Goal: Task Accomplishment & Management: Complete application form

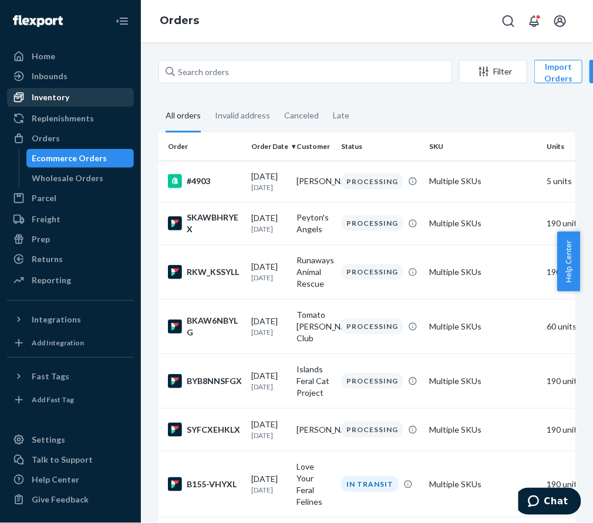
click at [74, 99] on div "Inventory" at bounding box center [70, 97] width 124 height 16
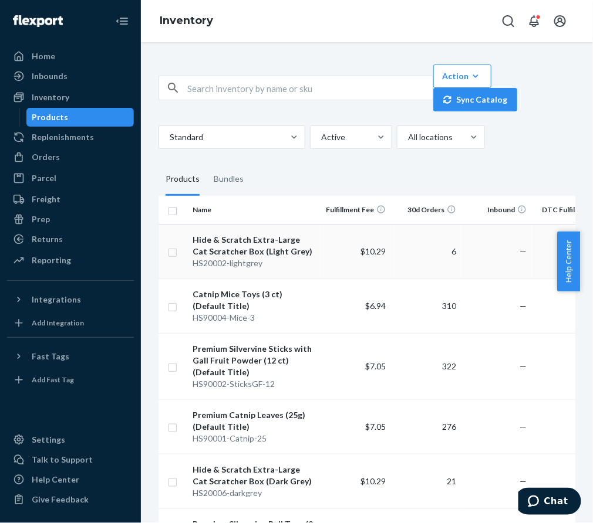
click at [204, 259] on div "HS20002-lightgrey" at bounding box center [253, 264] width 123 height 12
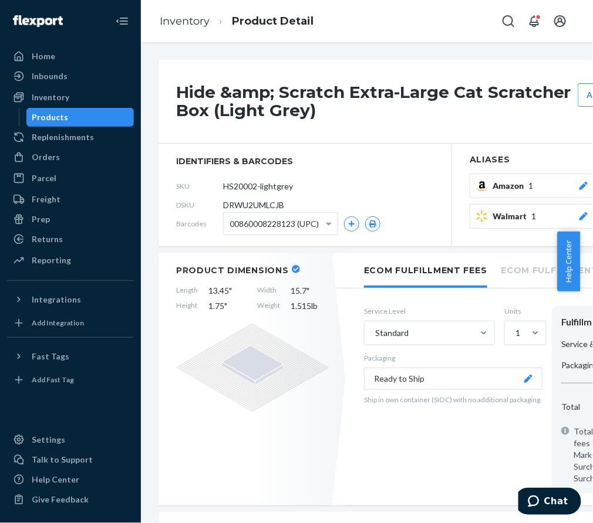
click at [84, 116] on div "Products" at bounding box center [81, 117] width 106 height 16
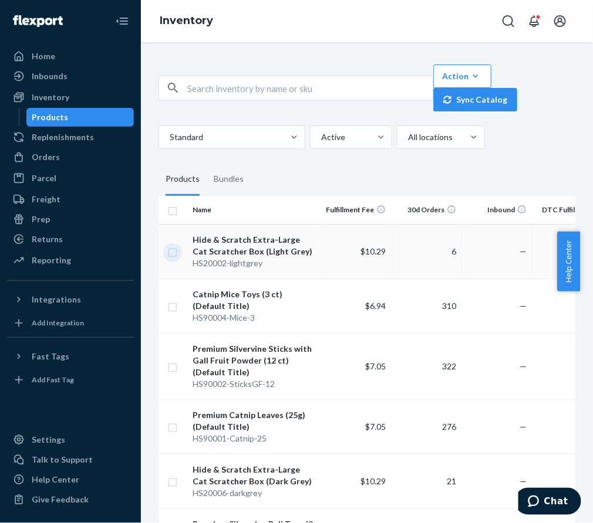
click at [176, 252] on input "checkbox" at bounding box center [172, 251] width 9 height 12
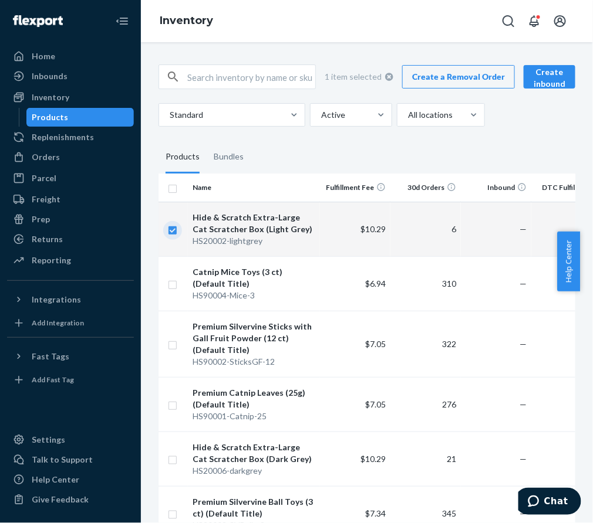
click at [174, 232] on input "checkbox" at bounding box center [172, 229] width 9 height 12
checkbox input "false"
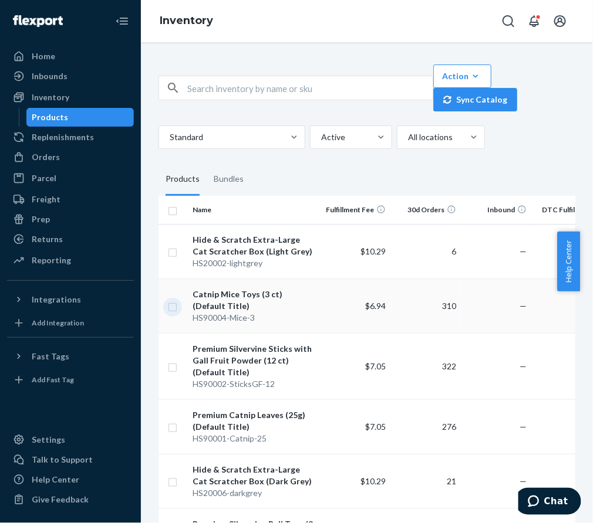
click at [174, 307] on input "checkbox" at bounding box center [172, 306] width 9 height 12
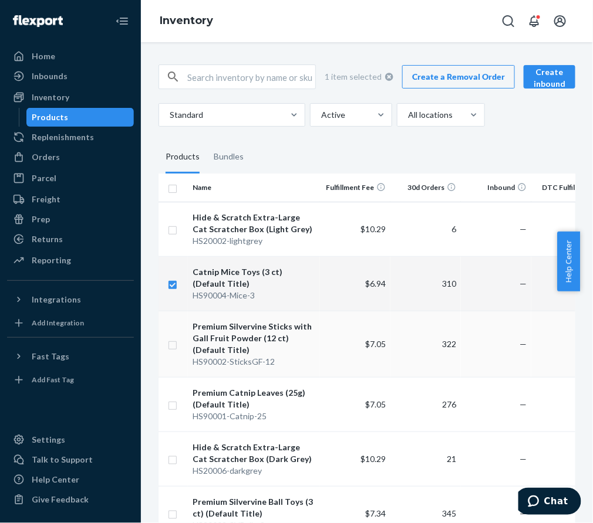
checkbox input "true"
click at [174, 346] on input "checkbox" at bounding box center [172, 344] width 9 height 12
checkbox input "true"
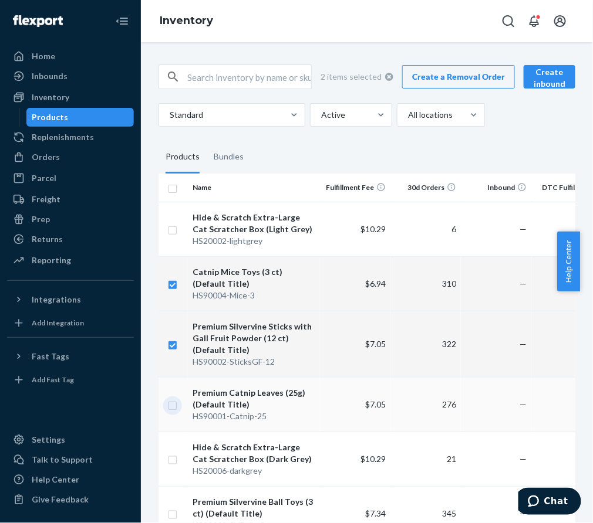
click at [171, 408] on input "checkbox" at bounding box center [172, 404] width 9 height 12
checkbox input "true"
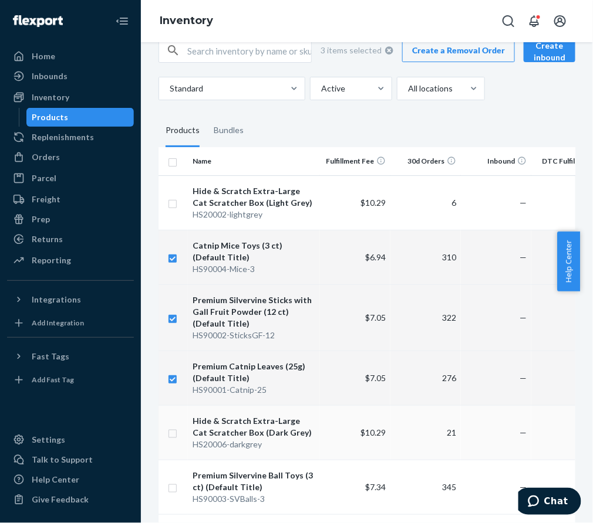
scroll to position [29, 0]
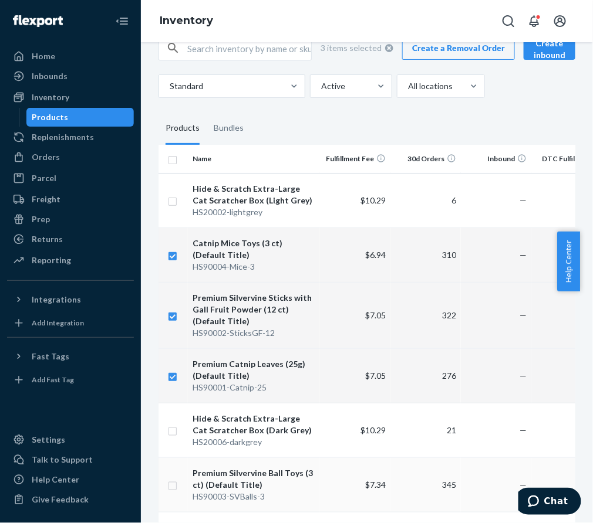
checkbox input "true"
click at [173, 496] on td at bounding box center [172, 485] width 29 height 55
click at [173, 488] on input "checkbox" at bounding box center [172, 485] width 9 height 12
checkbox input "true"
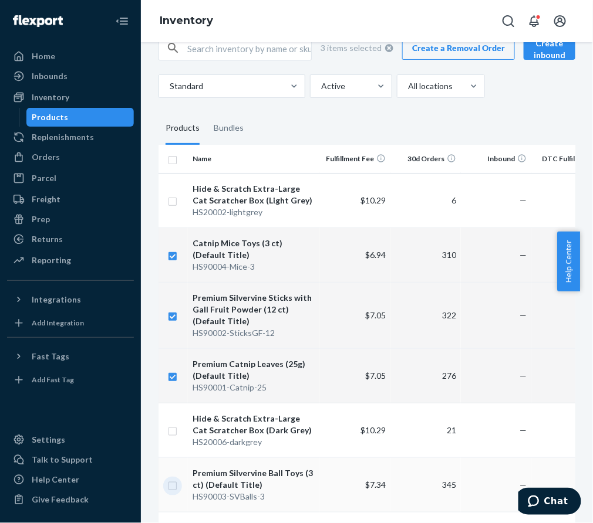
checkbox input "true"
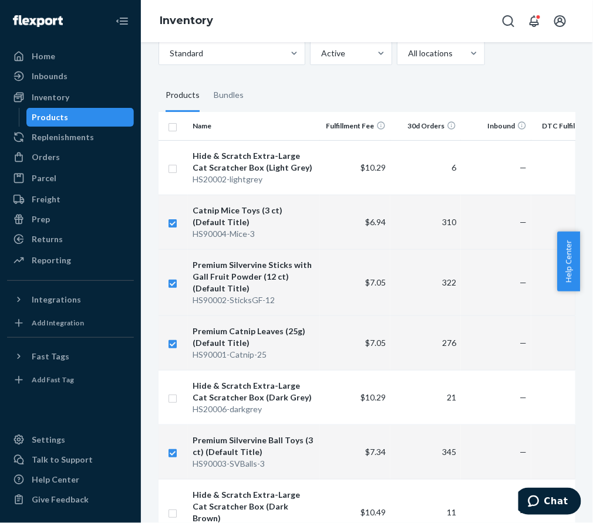
scroll to position [22, 0]
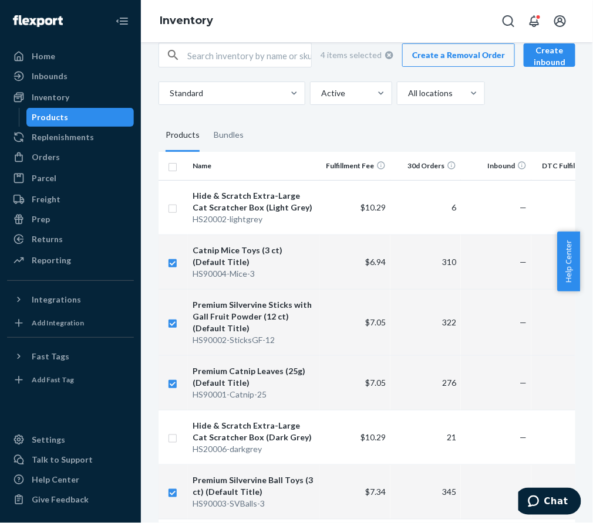
checkbox input "true"
click at [452, 63] on link "Create a Removal Order" at bounding box center [458, 54] width 113 height 23
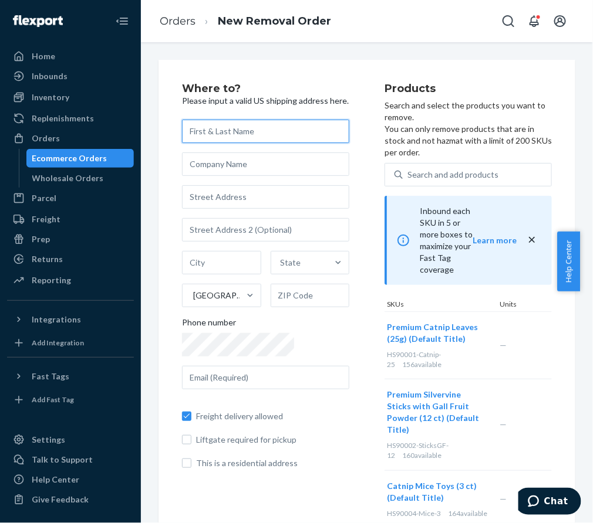
paste input "Bay Area Cats"
click at [264, 139] on input "text" at bounding box center [265, 131] width 167 height 23
type input "Bay Area Cats"
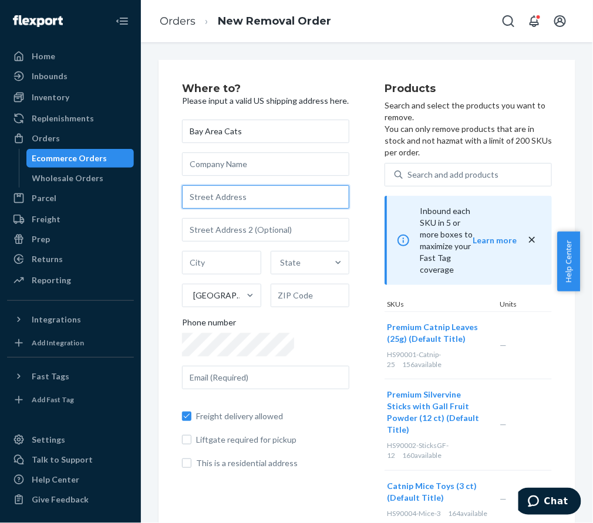
click at [224, 209] on input "text" at bounding box center [265, 196] width 167 height 23
paste input "[STREET_ADDRESS]"
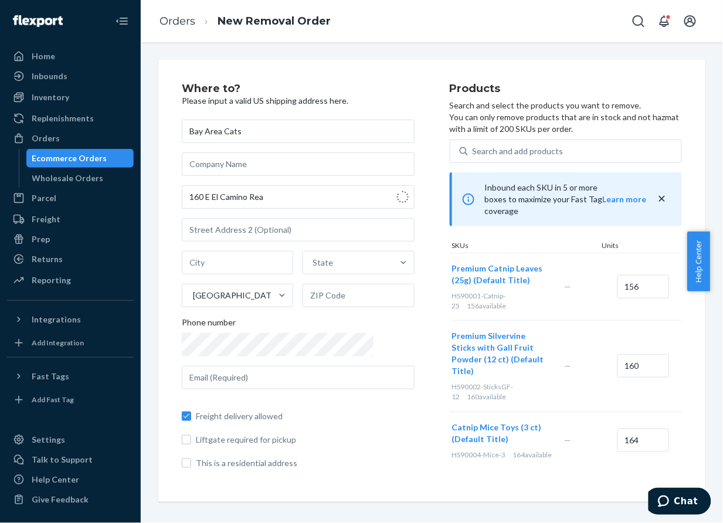
type input "160 E El Camino Real"
type input "Sunnyvale"
type input "94087"
click at [266, 230] on input "text" at bounding box center [298, 229] width 233 height 23
paste input "[PHONE_NUMBER]"
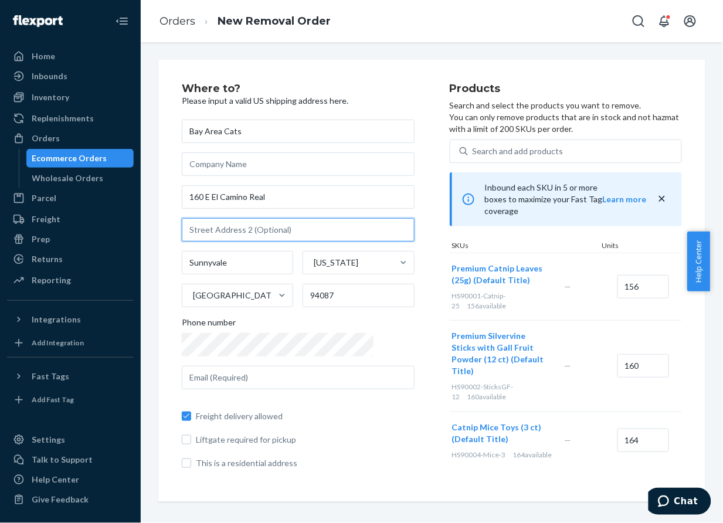
type input "[PHONE_NUMBER]"
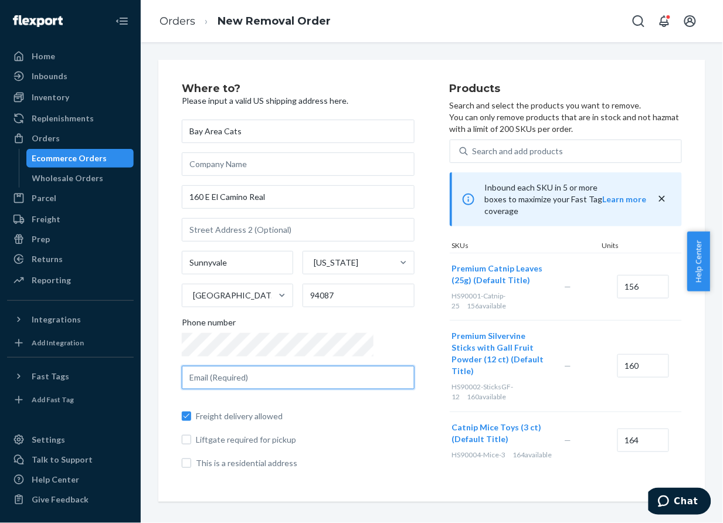
click at [215, 368] on input "text" at bounding box center [298, 377] width 233 height 23
paste input "[PERSON_NAME][EMAIL_ADDRESS][DOMAIN_NAME]"
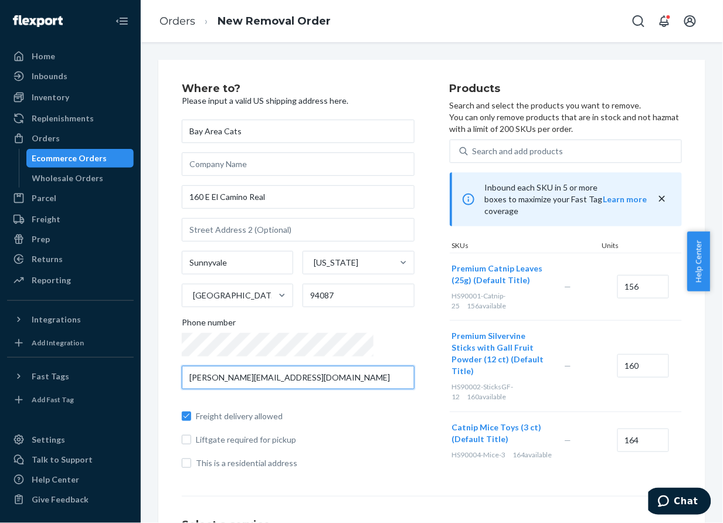
type input "[PERSON_NAME][EMAIL_ADDRESS][DOMAIN_NAME]"
click at [579, 277] on input "156" at bounding box center [644, 286] width 52 height 23
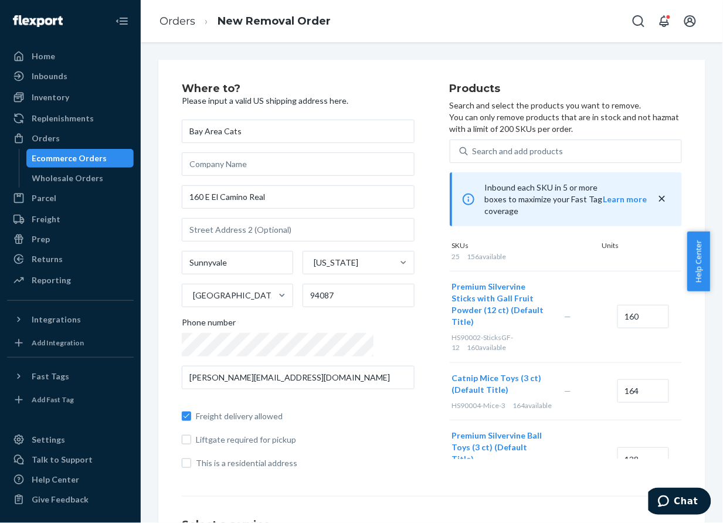
scroll to position [75, 0]
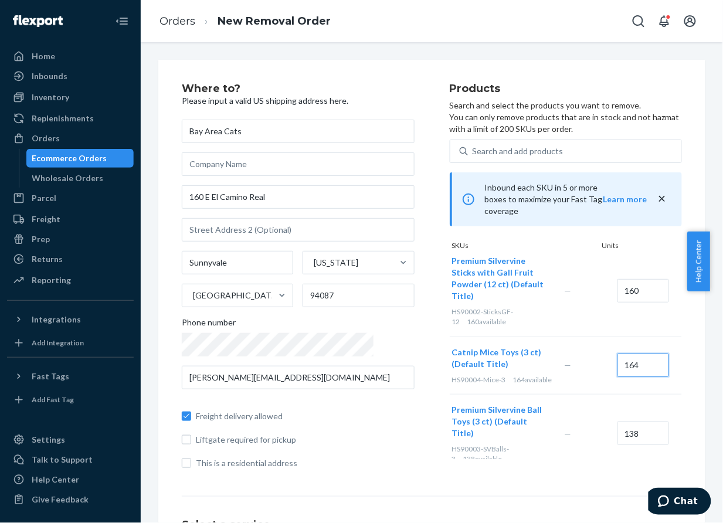
click at [579, 354] on input "164" at bounding box center [644, 365] width 52 height 23
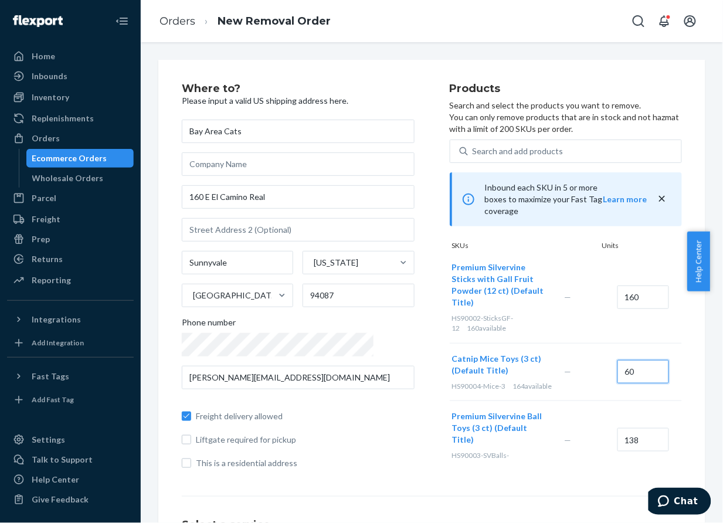
scroll to position [67, 0]
type input "60"
click at [579, 431] on input "138" at bounding box center [644, 441] width 52 height 23
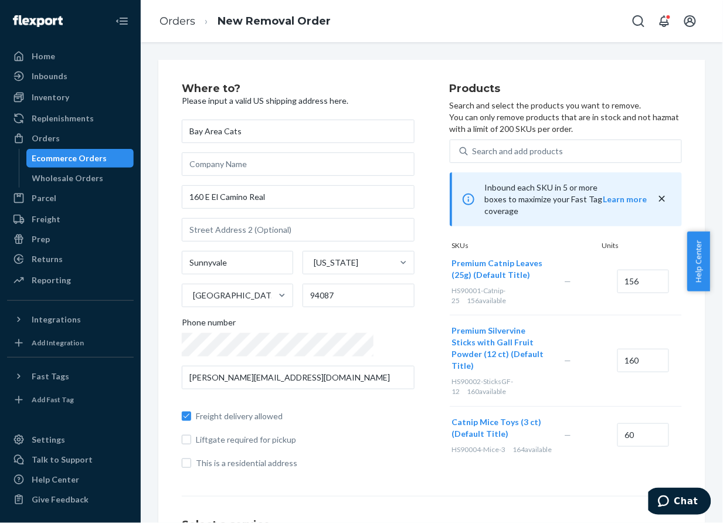
scroll to position [43, 0]
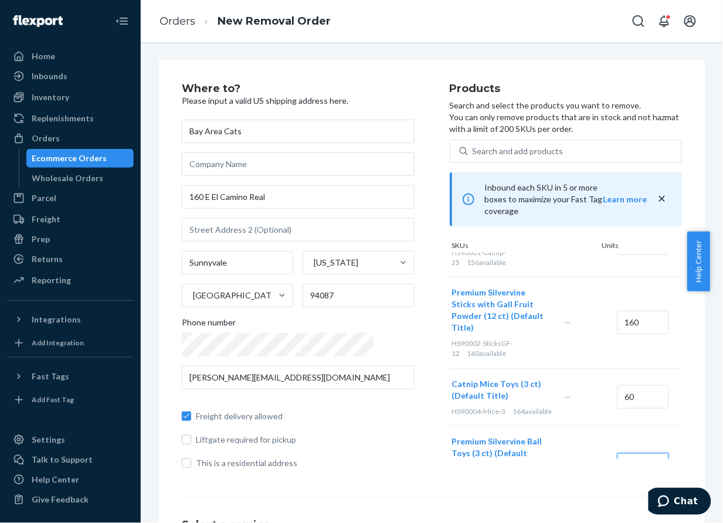
type input "50"
click at [579, 311] on input "160" at bounding box center [644, 322] width 52 height 23
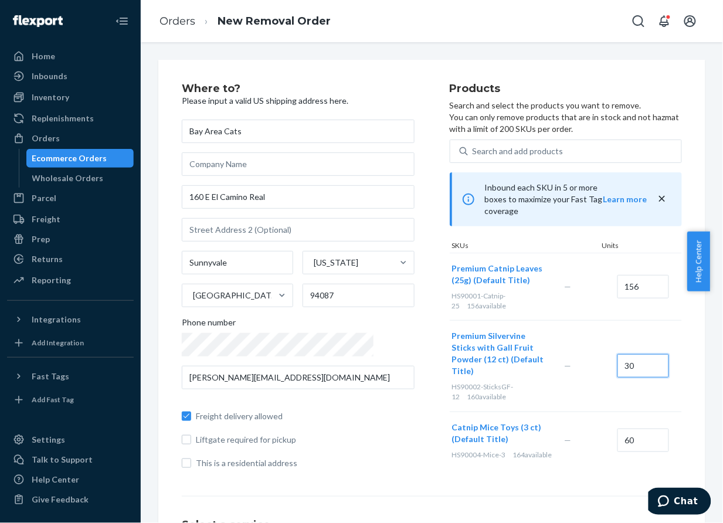
type input "30"
click at [579, 282] on input "156" at bounding box center [644, 286] width 52 height 23
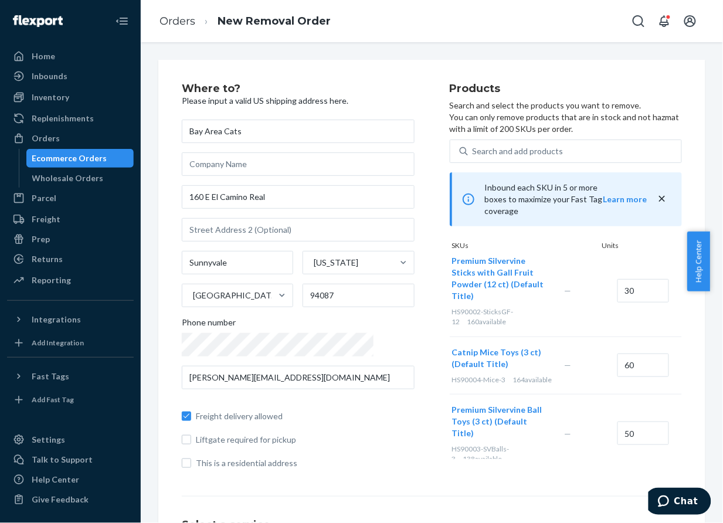
scroll to position [251, 0]
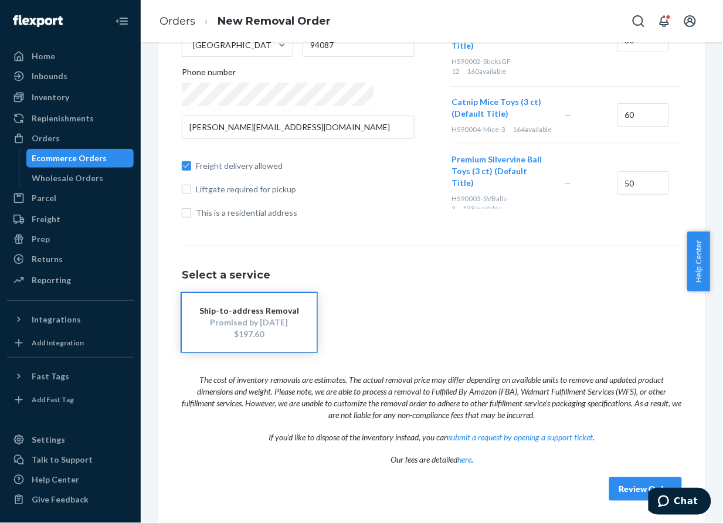
type input "50"
click at [579, 485] on div "Review Order" at bounding box center [432, 483] width 500 height 35
click at [579, 489] on button "Review Order" at bounding box center [646, 489] width 73 height 23
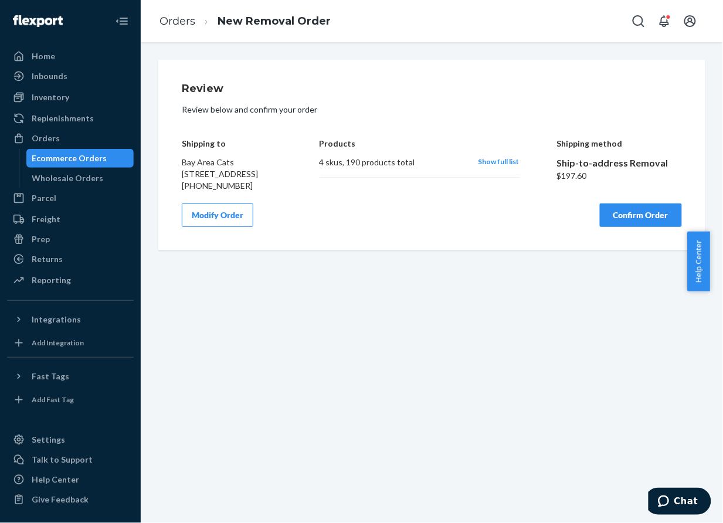
scroll to position [0, 0]
click at [324, 340] on div "Review Review below and confirm your order Shipping to Bay Area Cats [STREET_AD…" at bounding box center [432, 282] width 583 height 481
click at [579, 227] on button "Confirm Order" at bounding box center [641, 215] width 82 height 23
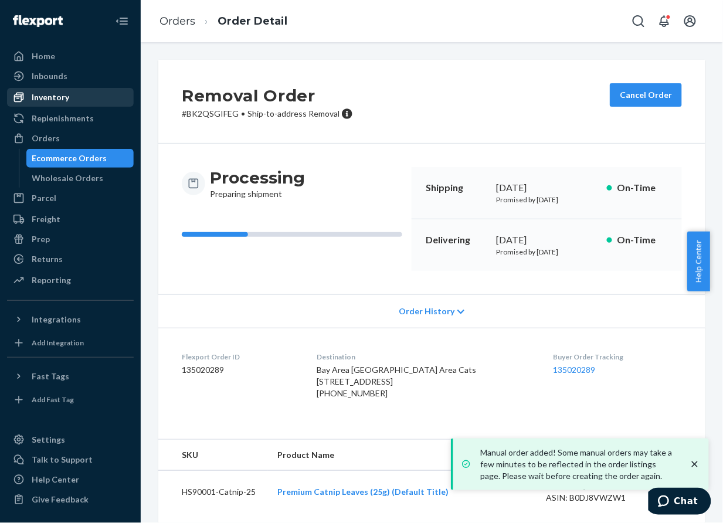
click at [70, 103] on div "Inventory" at bounding box center [70, 97] width 124 height 16
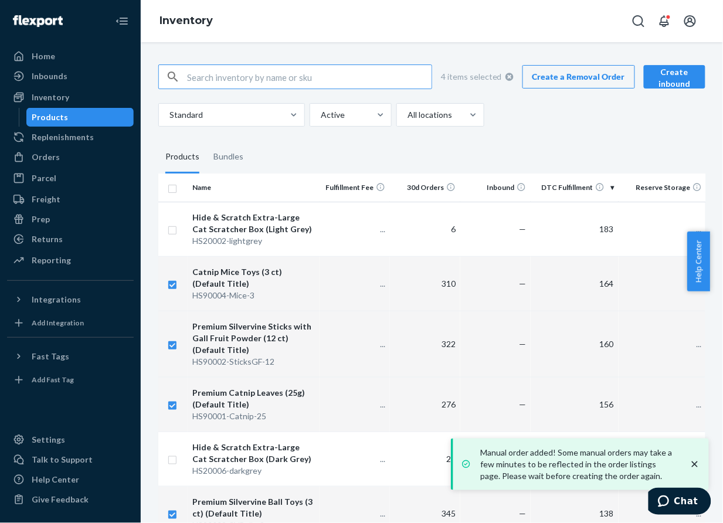
checkbox input "true"
click at [579, 86] on link "Create a Removal Order" at bounding box center [579, 76] width 113 height 23
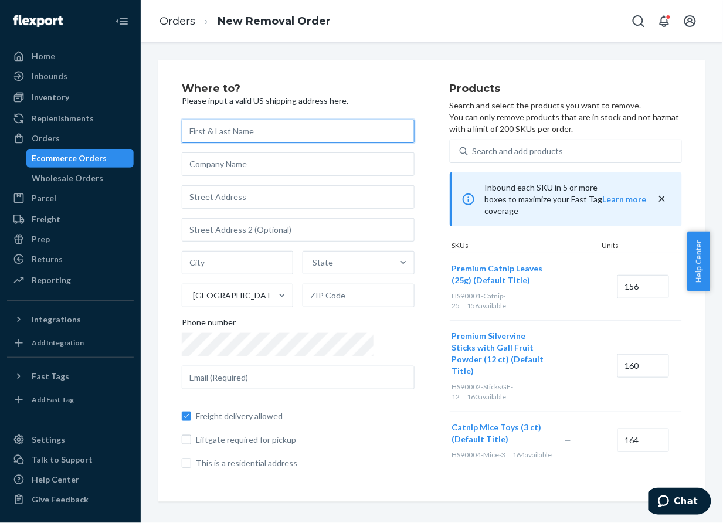
click at [233, 138] on input "text" at bounding box center [298, 131] width 233 height 23
paste input "Animal Protection Association"
type input "Animal Protection Association"
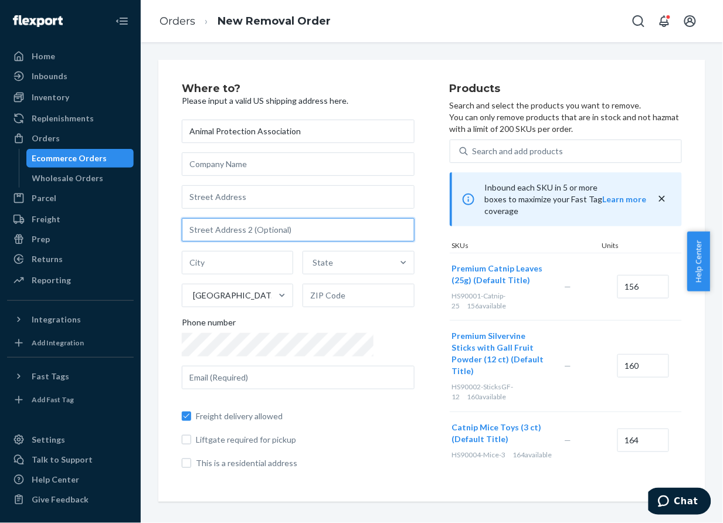
paste input "P.O. Box 4276"
type input "P.O. Box 4276"
click at [271, 233] on input "P.O. Box 4276" at bounding box center [298, 229] width 233 height 23
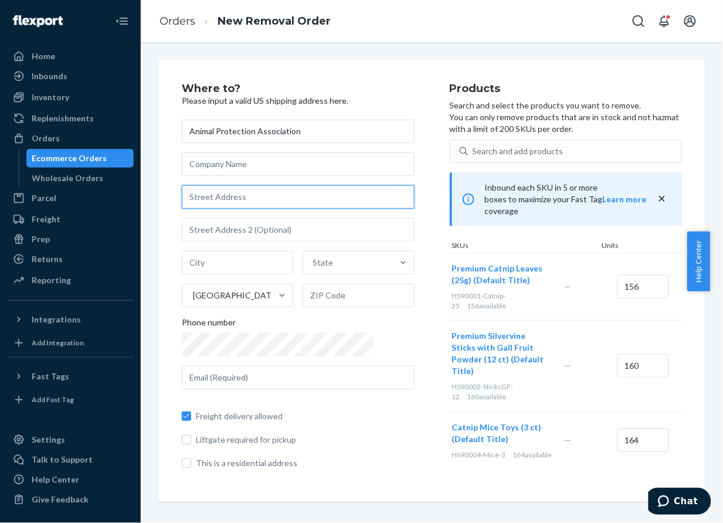
paste input "P.O. Box 4276"
click at [266, 205] on input "text" at bounding box center [298, 196] width 233 height 23
click at [260, 190] on input "P.O. Box 4276" at bounding box center [298, 196] width 233 height 23
paste input "[GEOGRAPHIC_DATA]"
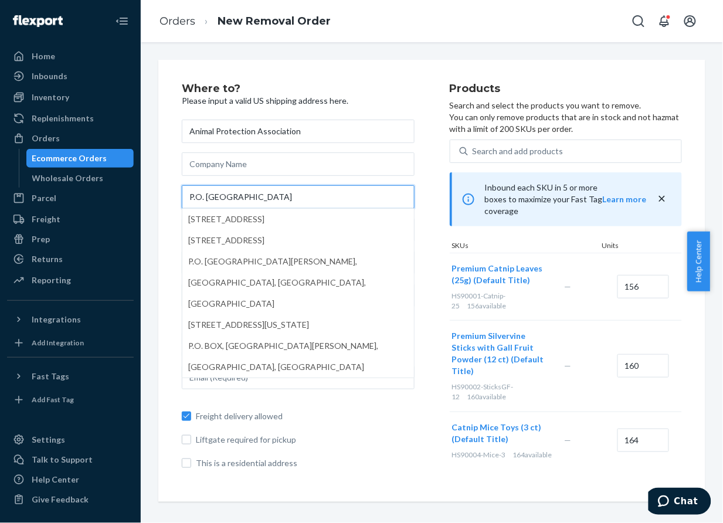
click at [298, 198] on input "P.O. [GEOGRAPHIC_DATA]" at bounding box center [298, 196] width 233 height 23
type input "P.O. [GEOGRAPHIC_DATA]"
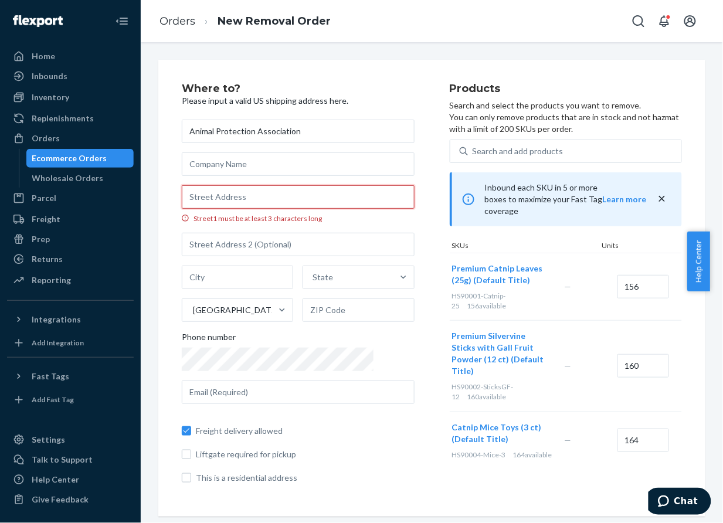
click at [305, 191] on input "Street1 must be at least 3 characters long" at bounding box center [298, 196] width 233 height 23
paste input "P.O. Box 4276"
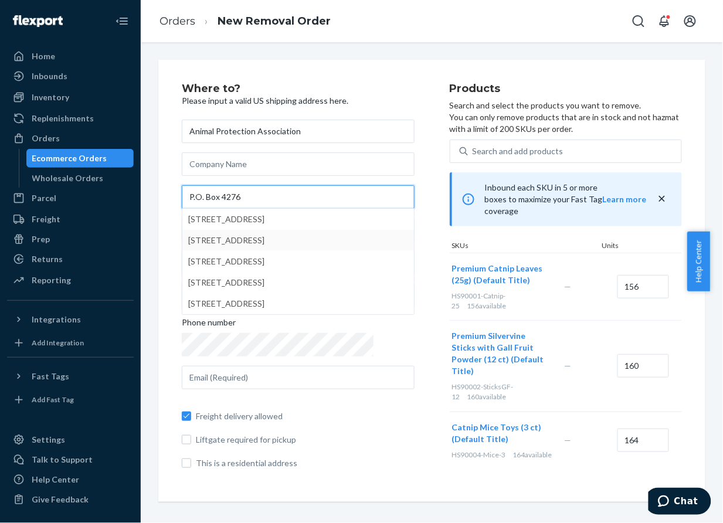
type input "P.O. Box 4276"
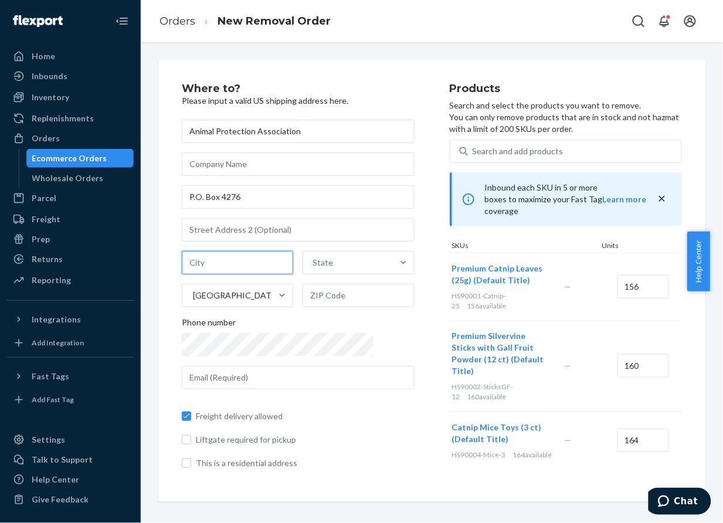
click at [225, 261] on input "text" at bounding box center [237, 262] width 111 height 23
paste input "[GEOGRAPHIC_DATA]"
type input "[GEOGRAPHIC_DATA]"
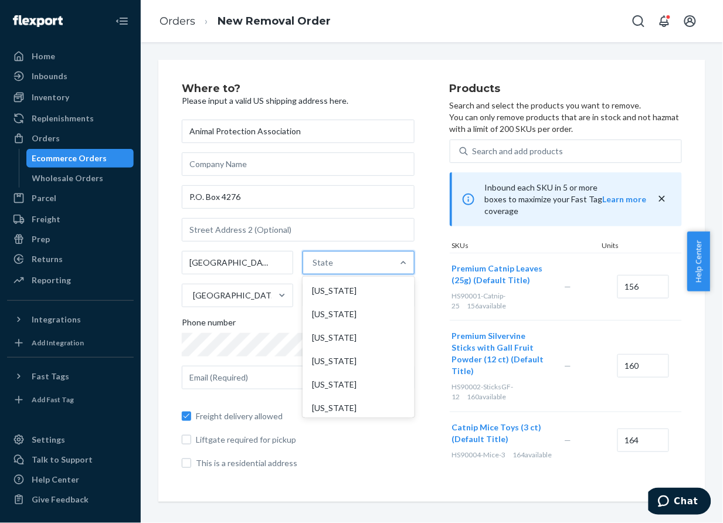
click at [350, 264] on div "State" at bounding box center [347, 262] width 89 height 23
click at [314, 264] on input "option [US_STATE] focused, 1 of 59. 59 results available. Use Up and Down to ch…" at bounding box center [313, 263] width 1 height 12
click at [337, 329] on div "[US_STATE]" at bounding box center [358, 317] width 107 height 23
click at [314, 269] on input "option [US_STATE] focused, 17 of 59. 59 results available. Use Up and Down to c…" at bounding box center [313, 263] width 1 height 12
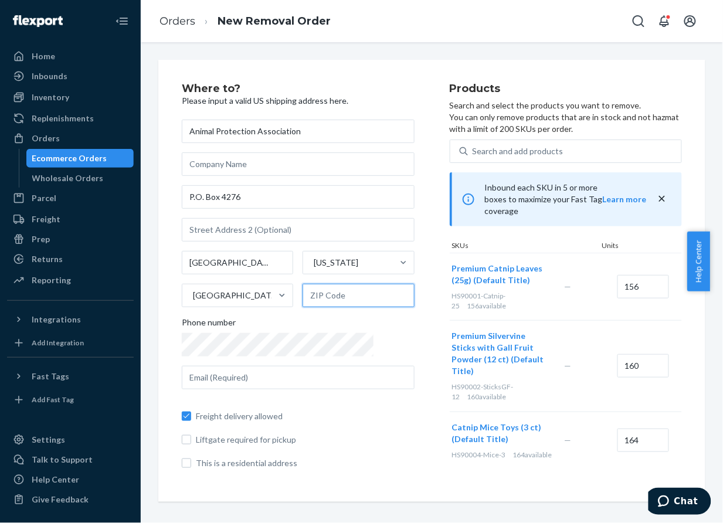
paste input "47131"
click at [305, 292] on input "47131" at bounding box center [358, 295] width 111 height 23
type input "47131"
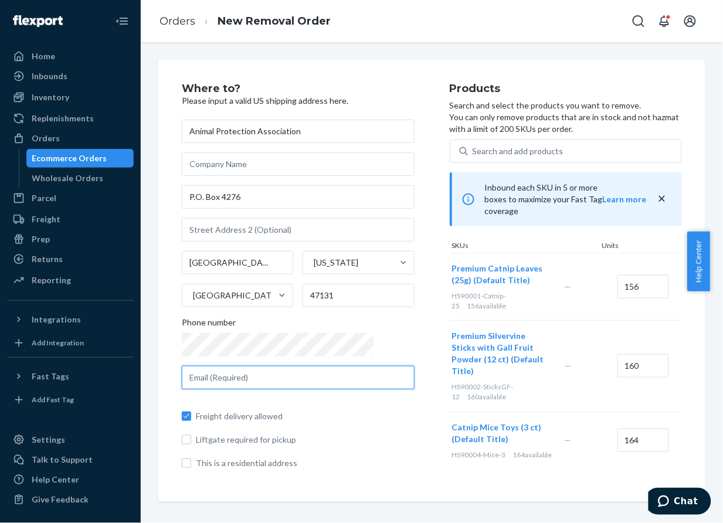
click at [234, 377] on input "text" at bounding box center [298, 377] width 233 height 23
paste input "[PERSON_NAME][EMAIL_ADDRESS][DOMAIN_NAME]"
type input "[PERSON_NAME][EMAIL_ADDRESS][DOMAIN_NAME]"
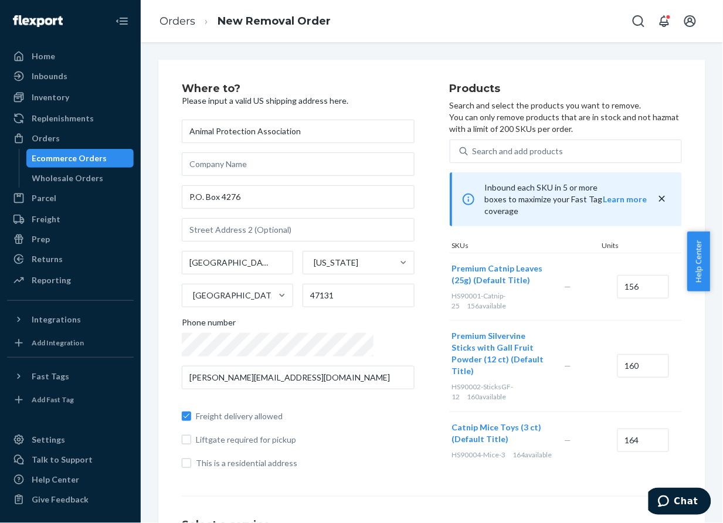
scroll to position [75, 0]
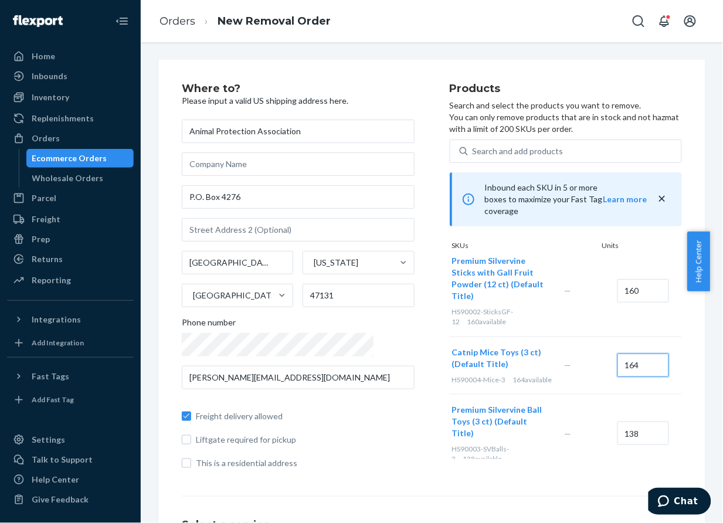
click at [579, 354] on input "164" at bounding box center [644, 365] width 52 height 23
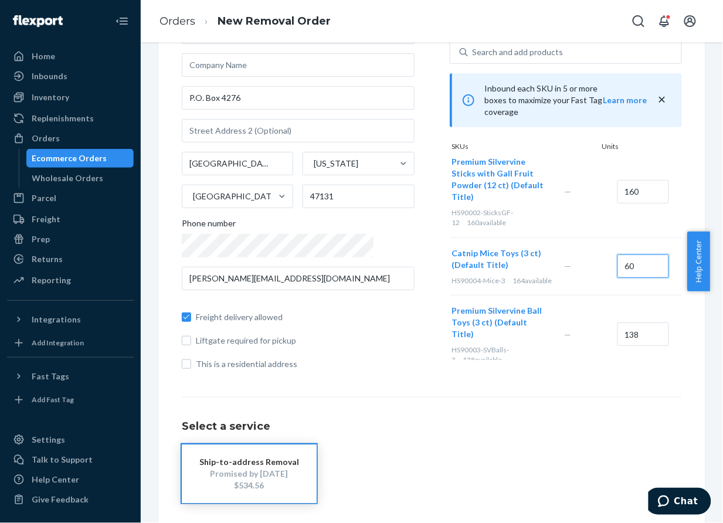
type input "60"
click at [579, 323] on input "138" at bounding box center [644, 334] width 52 height 23
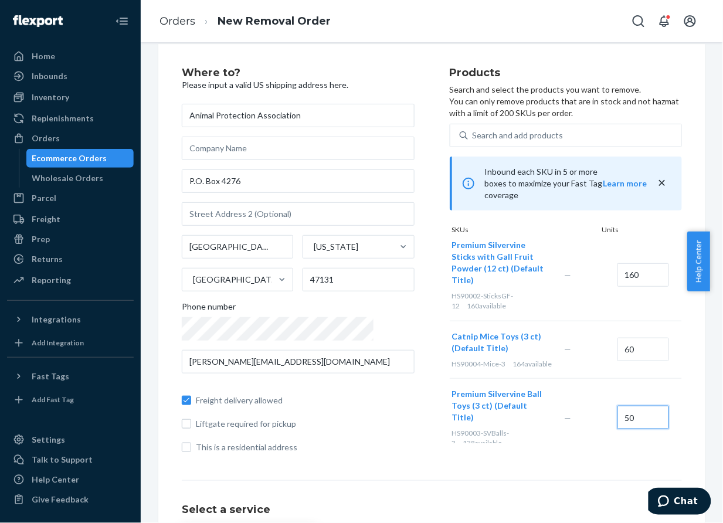
scroll to position [0, 0]
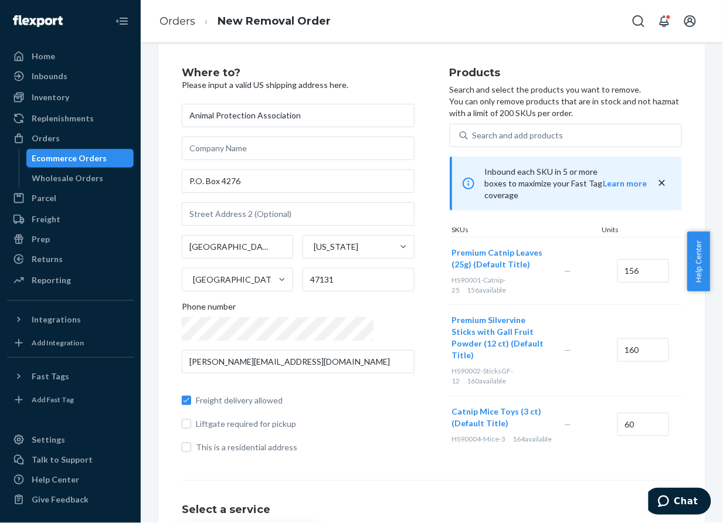
type input "50"
click at [579, 338] on input "160" at bounding box center [644, 349] width 52 height 23
type input "30"
click at [579, 259] on input "156" at bounding box center [644, 270] width 52 height 23
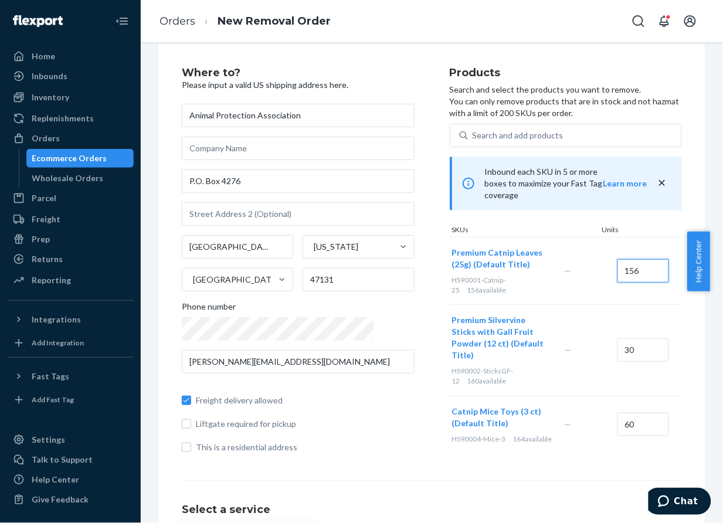
click at [579, 259] on input "156" at bounding box center [644, 270] width 52 height 23
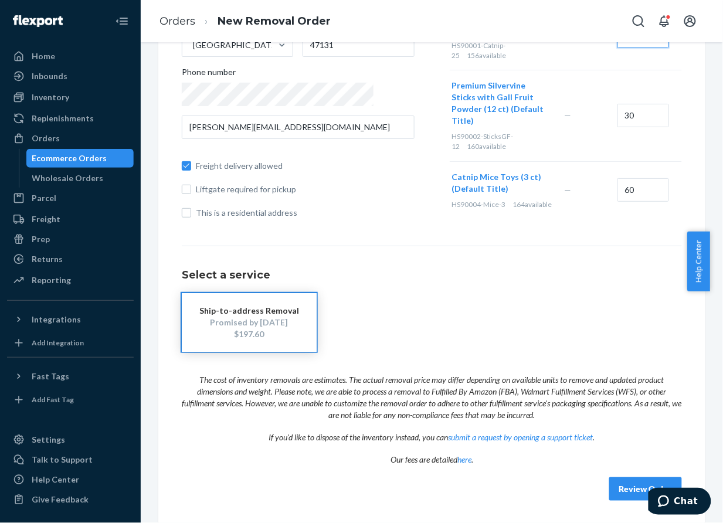
type input "50"
click at [579, 494] on button "Review Order" at bounding box center [646, 489] width 73 height 23
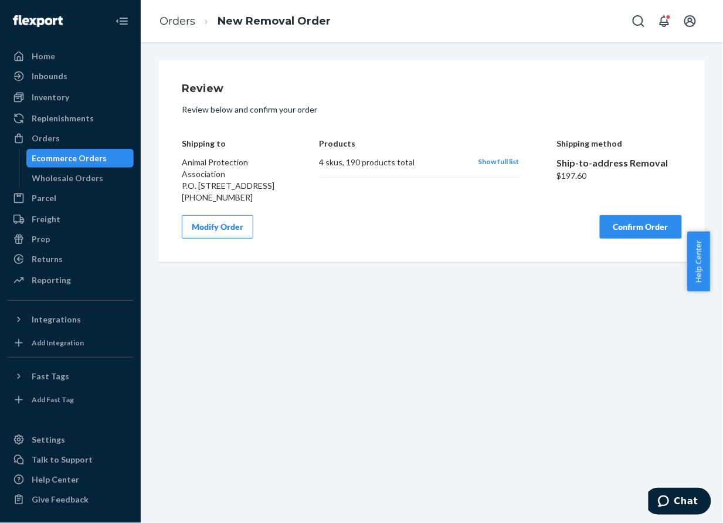
click at [579, 232] on button "Confirm Order" at bounding box center [641, 226] width 82 height 23
